Goal: Task Accomplishment & Management: Complete application form

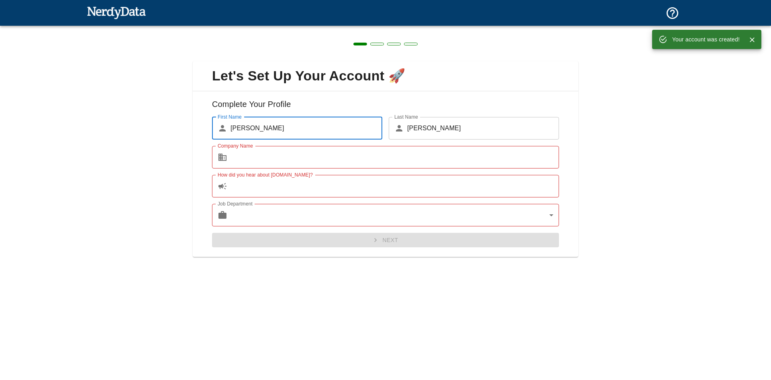
click at [282, 123] on input "[PERSON_NAME]" at bounding box center [307, 128] width 152 height 22
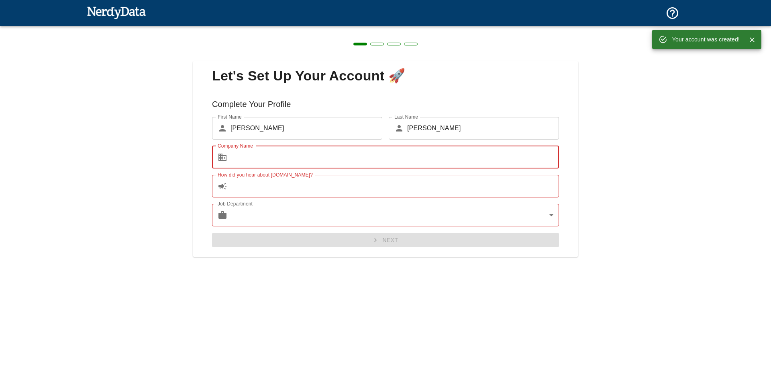
click at [379, 146] on input "Company Name" at bounding box center [395, 157] width 329 height 22
type input "casa"
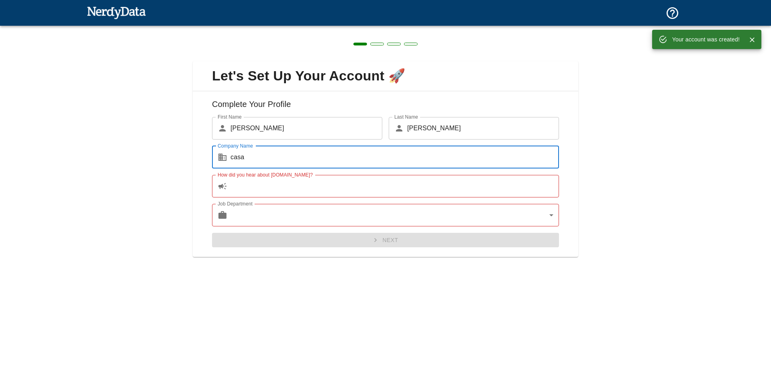
click at [292, 190] on input "How did you hear about [DOMAIN_NAME]?" at bounding box center [395, 186] width 329 height 22
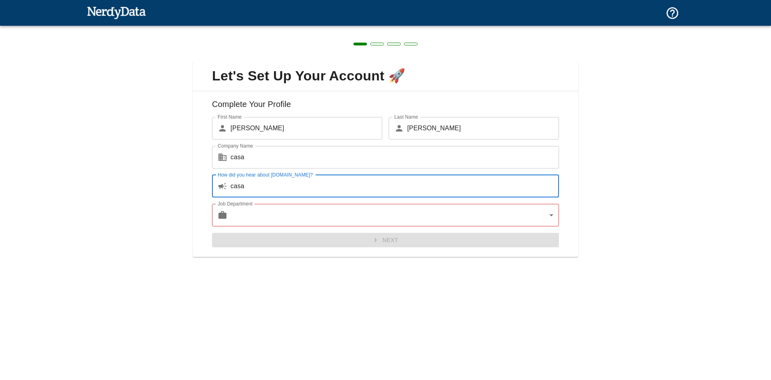
type input "casa"
click at [278, 28] on body "Technologies Domains Pricing Products Create a Report Create a list of websites…" at bounding box center [385, 14] width 771 height 28
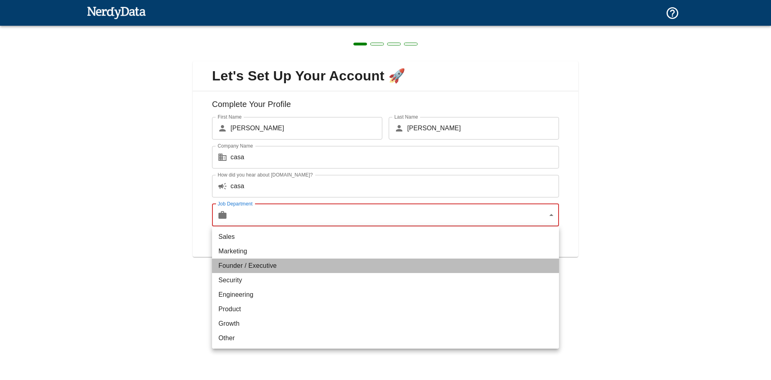
click at [292, 260] on li "Founder / Executive" at bounding box center [385, 265] width 347 height 14
type input "exec"
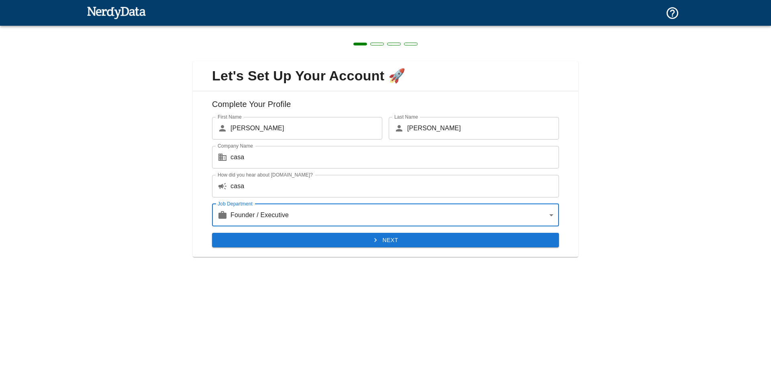
click at [352, 242] on button "Next" at bounding box center [385, 240] width 347 height 15
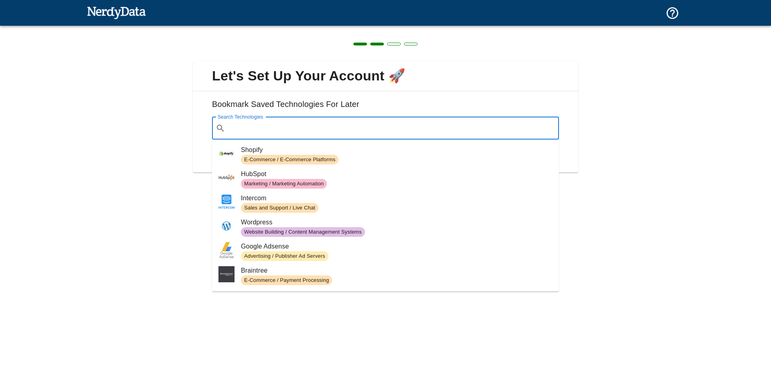
click at [270, 131] on input "Search Technologies" at bounding box center [392, 128] width 327 height 15
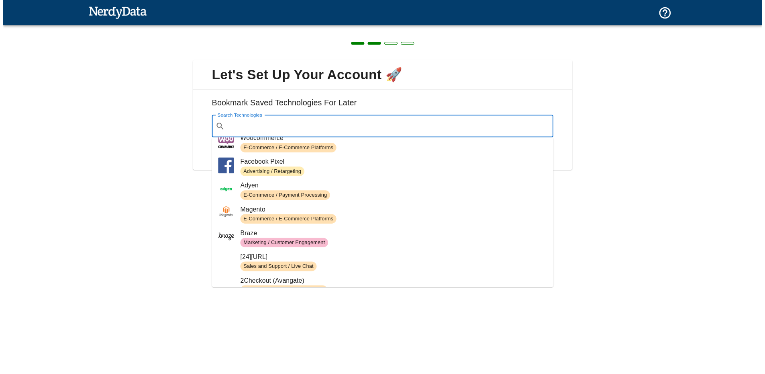
scroll to position [161, 0]
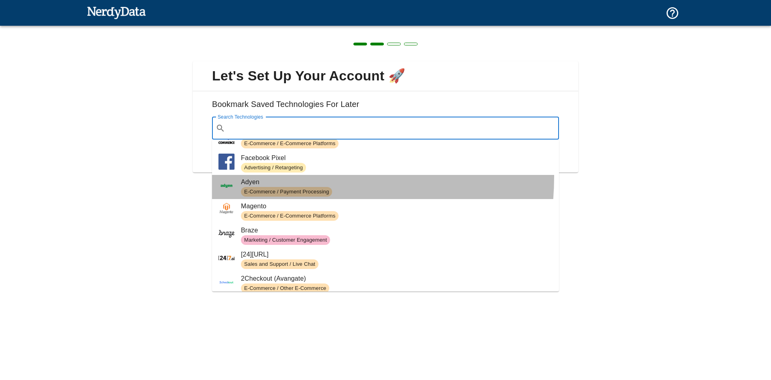
click at [264, 176] on li "Adyen E-Commerce / Payment Processing" at bounding box center [385, 187] width 347 height 24
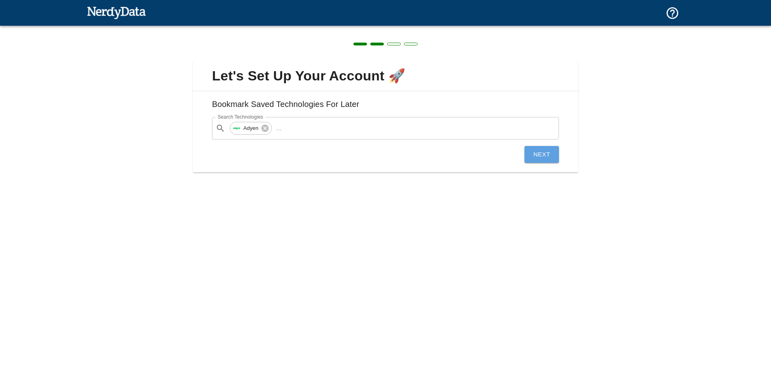
click at [547, 152] on button "Next" at bounding box center [542, 154] width 35 height 17
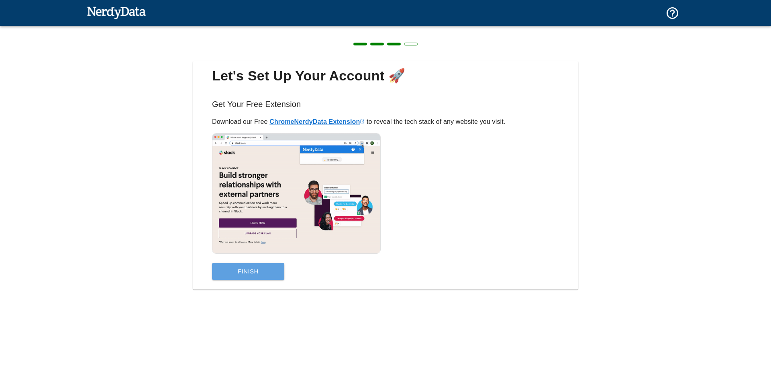
click at [274, 265] on button "Finish" at bounding box center [248, 271] width 72 height 17
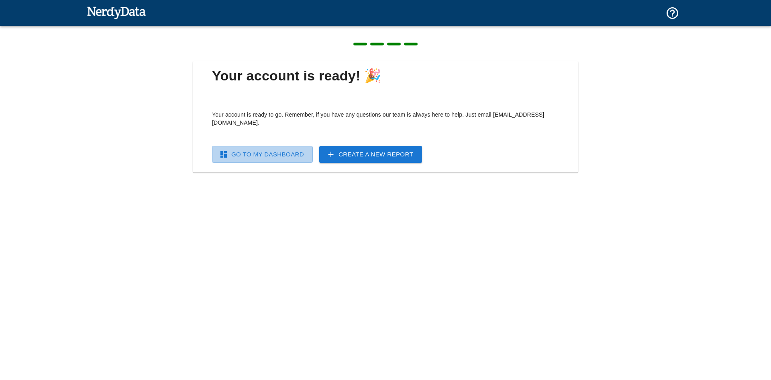
click at [292, 147] on link "Go To My Dashboard" at bounding box center [262, 154] width 101 height 17
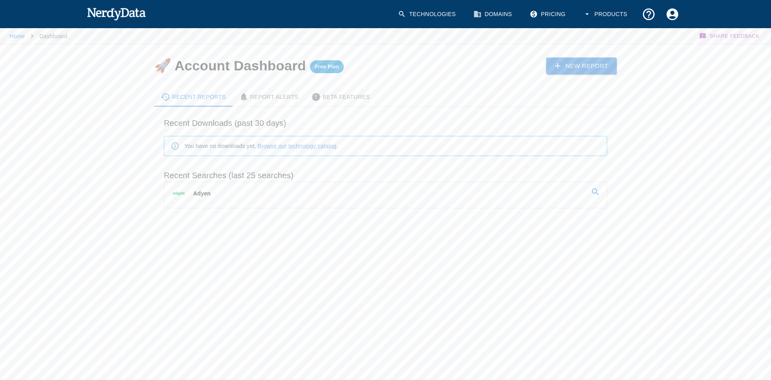
click at [236, 201] on link "Adyen" at bounding box center [385, 193] width 443 height 22
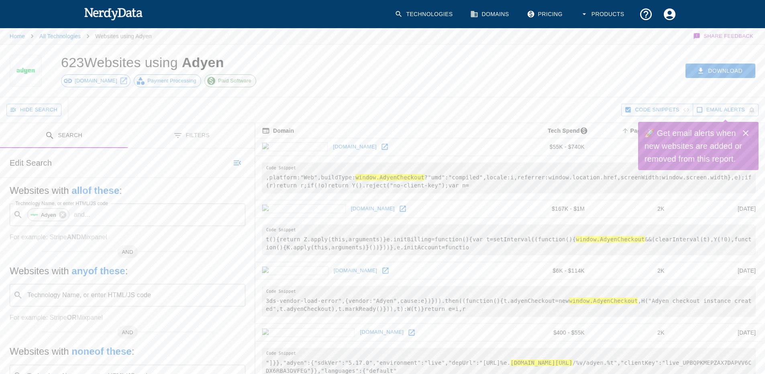
click at [752, 132] on button "Close" at bounding box center [746, 133] width 16 height 16
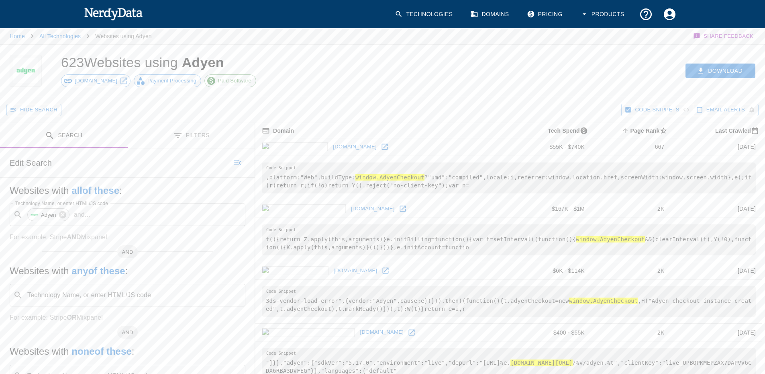
click at [172, 133] on button "Filters" at bounding box center [192, 135] width 128 height 25
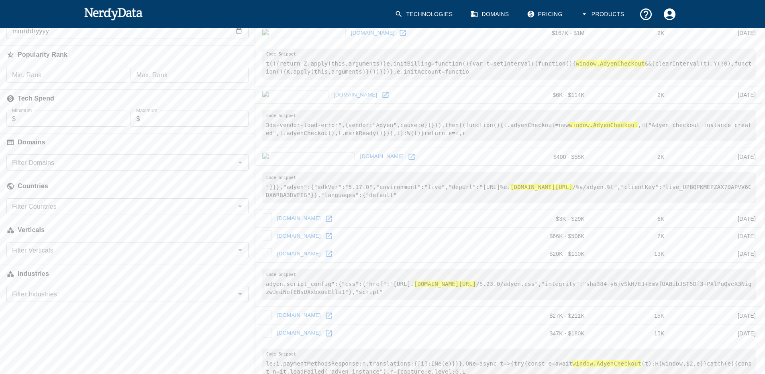
scroll to position [188, 0]
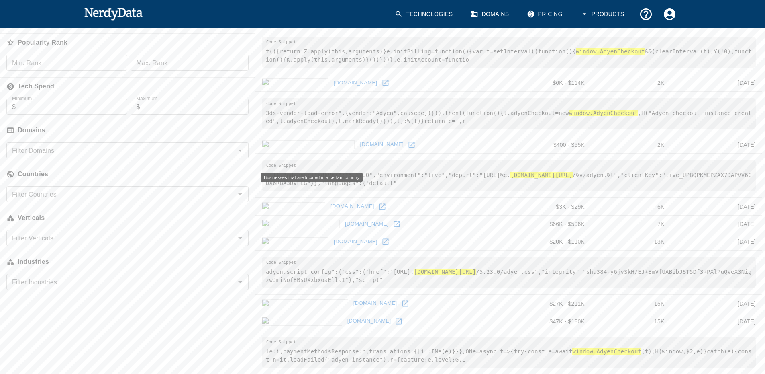
click at [105, 181] on h6 "Countries" at bounding box center [127, 174] width 255 height 18
click at [109, 195] on input "Filter Countries" at bounding box center [121, 193] width 224 height 11
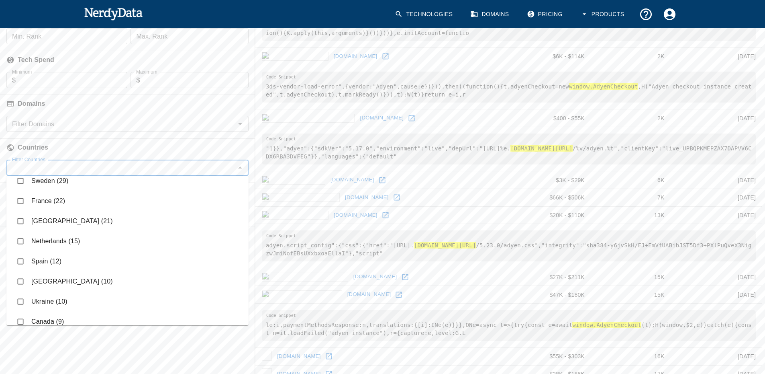
scroll to position [0, 0]
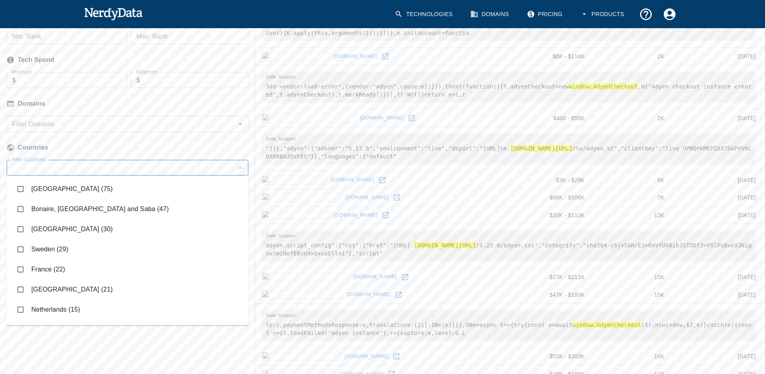
click at [111, 184] on li "[GEOGRAPHIC_DATA] (75)" at bounding box center [127, 189] width 242 height 20
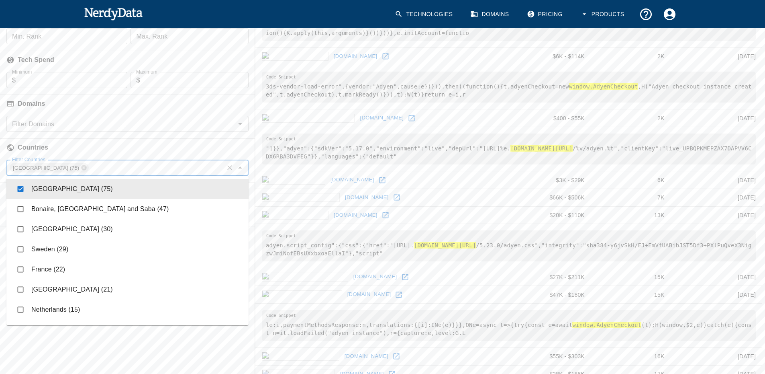
checkbox input "true"
click at [230, 139] on h6 "Countries" at bounding box center [127, 148] width 255 height 18
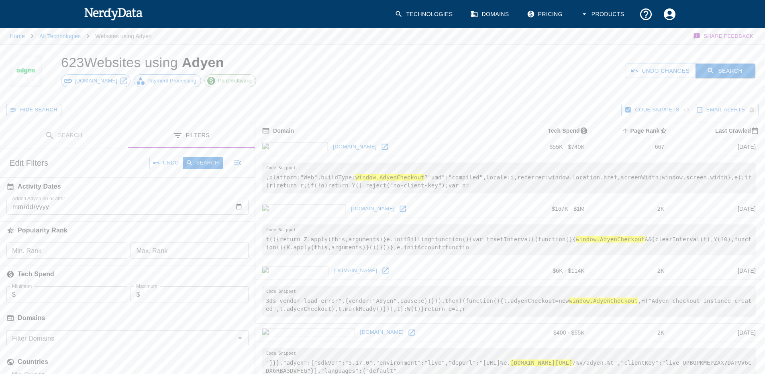
click at [719, 76] on button "Search" at bounding box center [726, 70] width 60 height 15
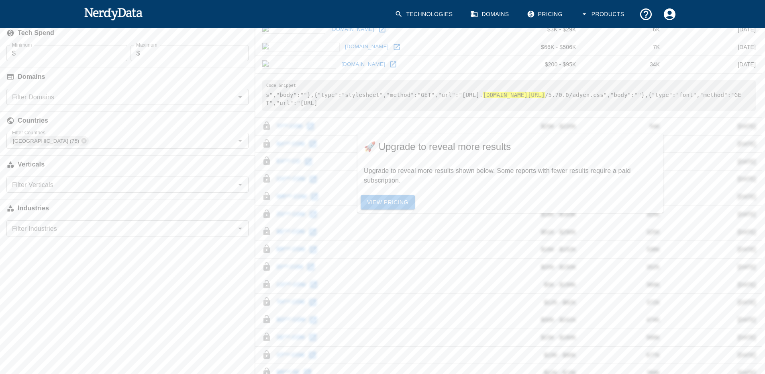
click at [378, 198] on link "View Pricing" at bounding box center [388, 202] width 54 height 15
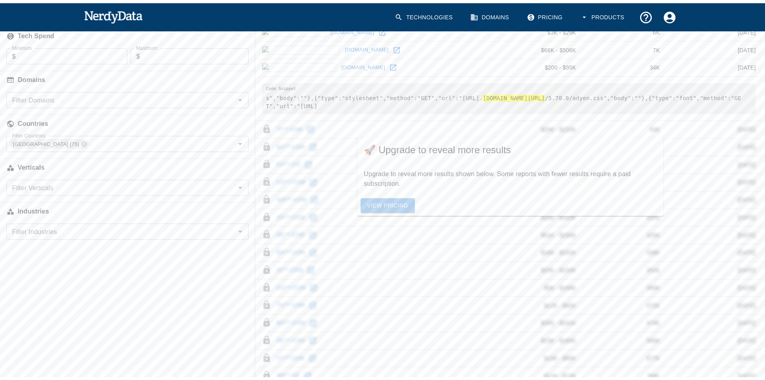
scroll to position [129, 0]
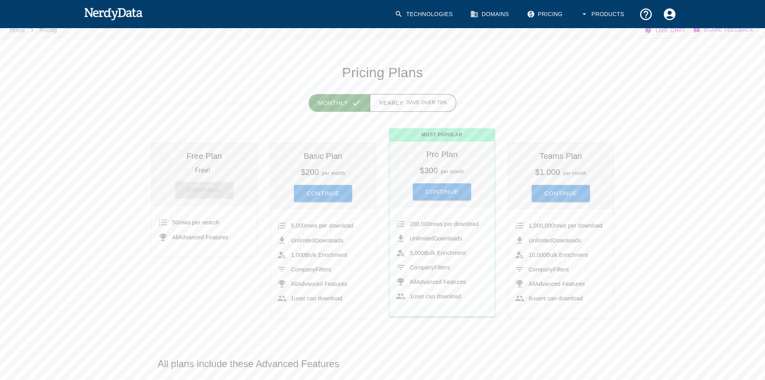
scroll to position [27, 0]
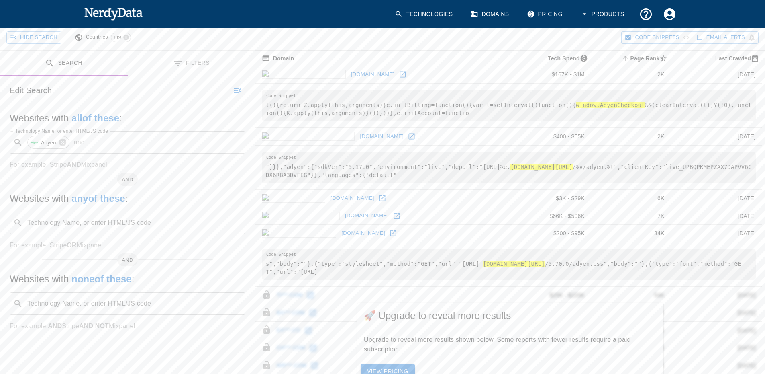
scroll to position [17, 0]
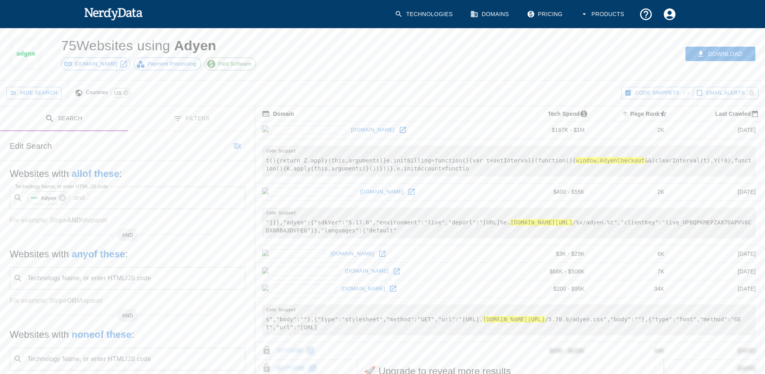
click at [399, 129] on icon at bounding box center [403, 130] width 8 height 8
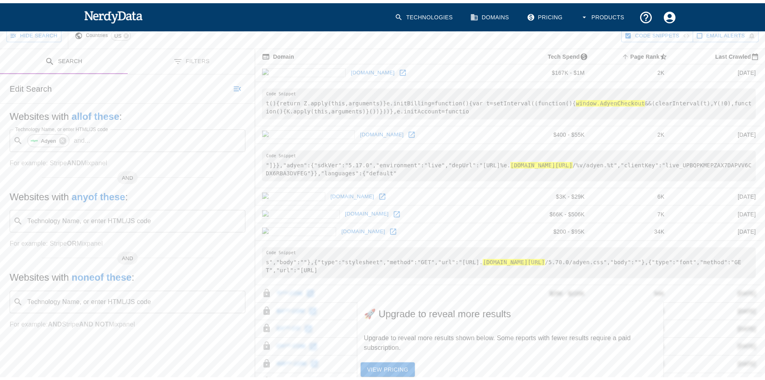
scroll to position [0, 0]
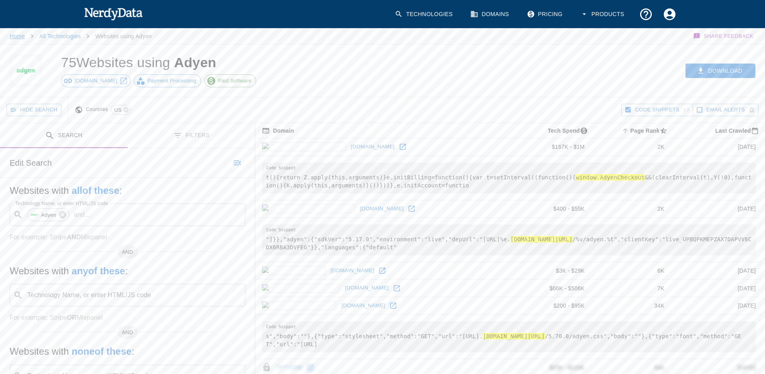
click at [18, 34] on link "Home" at bounding box center [17, 36] width 15 height 6
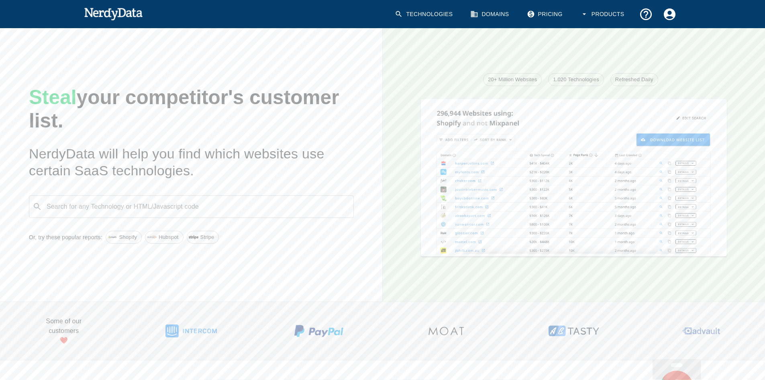
click at [175, 210] on input "Search for any Technology or HTML/Javascript code" at bounding box center [197, 206] width 305 height 15
click at [136, 234] on span "Code Search" at bounding box center [203, 238] width 290 height 10
type input "fortispay"
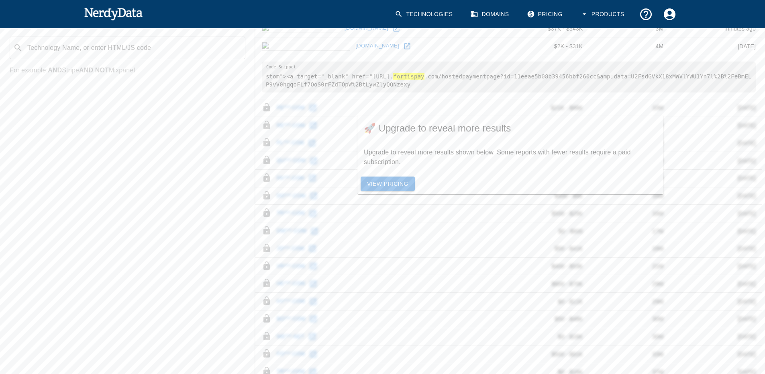
scroll to position [419, 0]
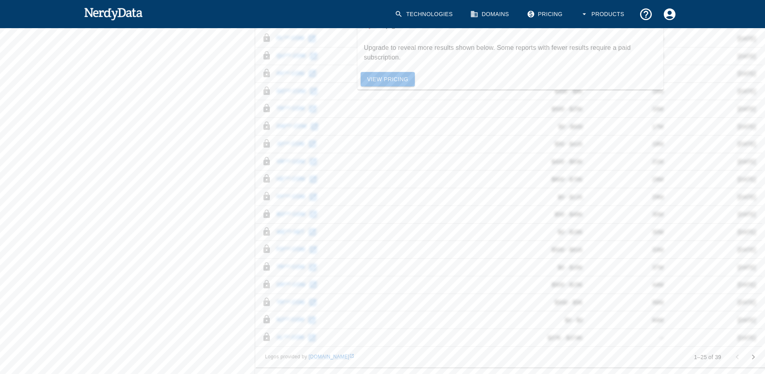
click at [673, 207] on td "[DATE]" at bounding box center [716, 214] width 92 height 18
